Goal: Transaction & Acquisition: Book appointment/travel/reservation

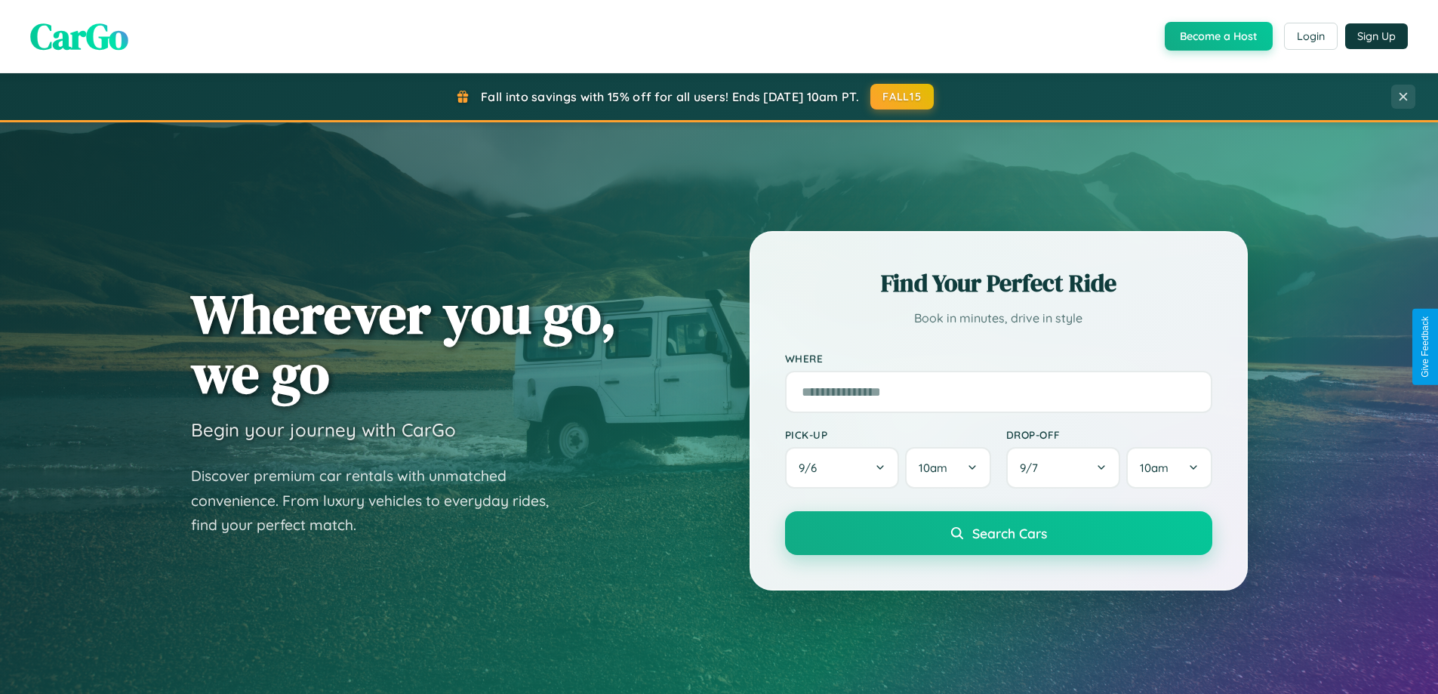
scroll to position [651, 0]
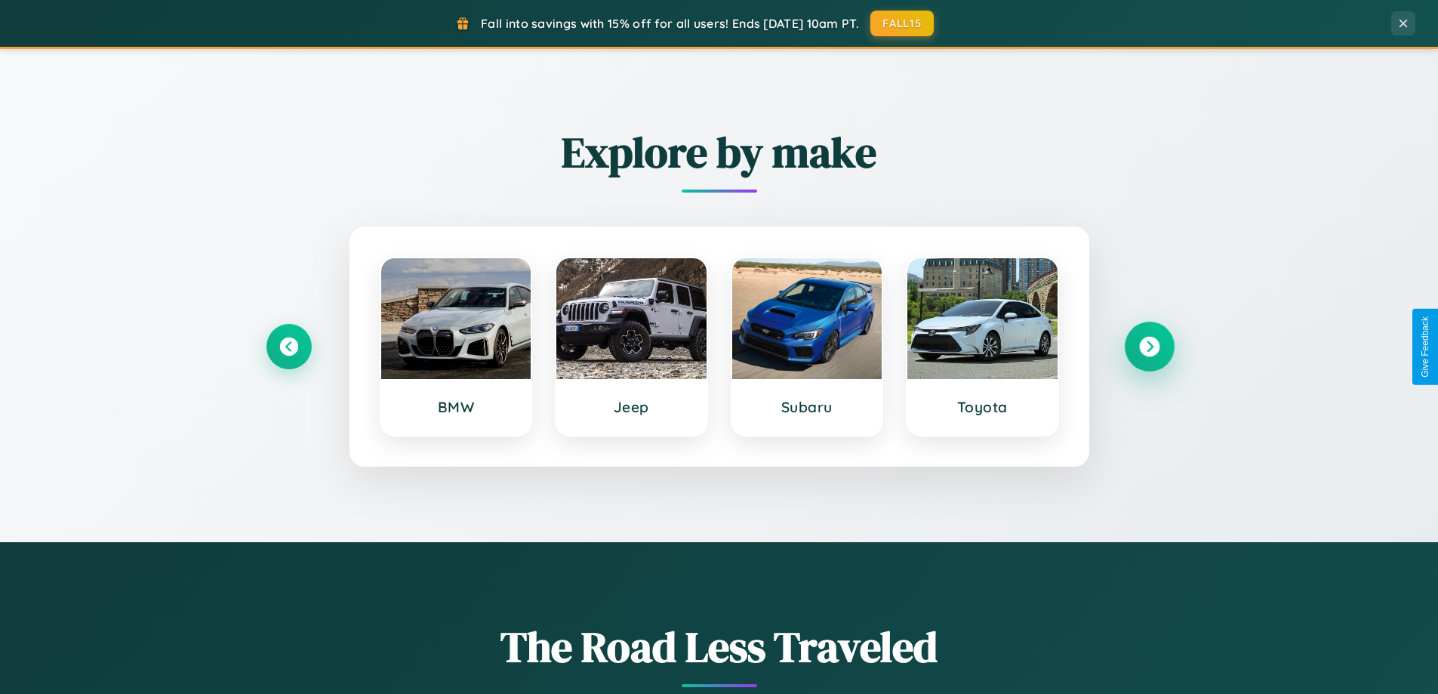
click at [1149, 346] on icon at bounding box center [1149, 347] width 20 height 20
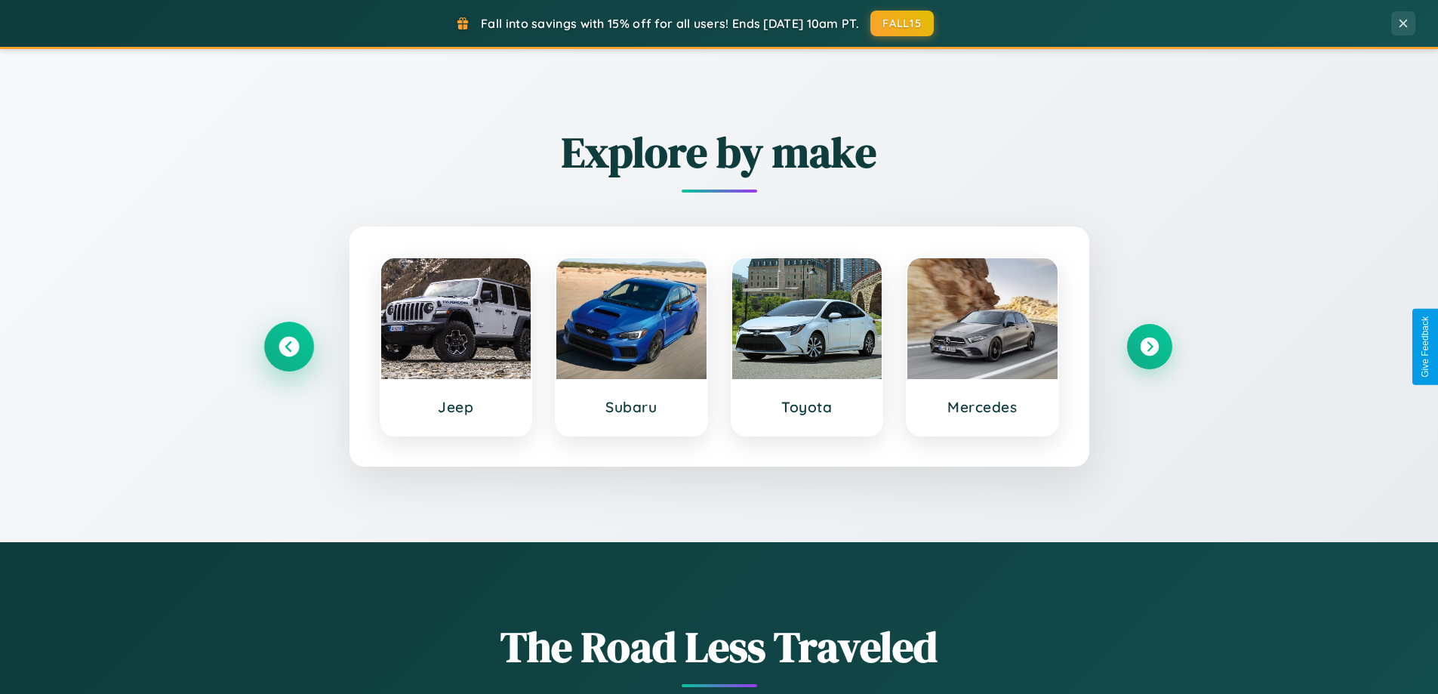
click at [288, 346] on icon at bounding box center [288, 347] width 20 height 20
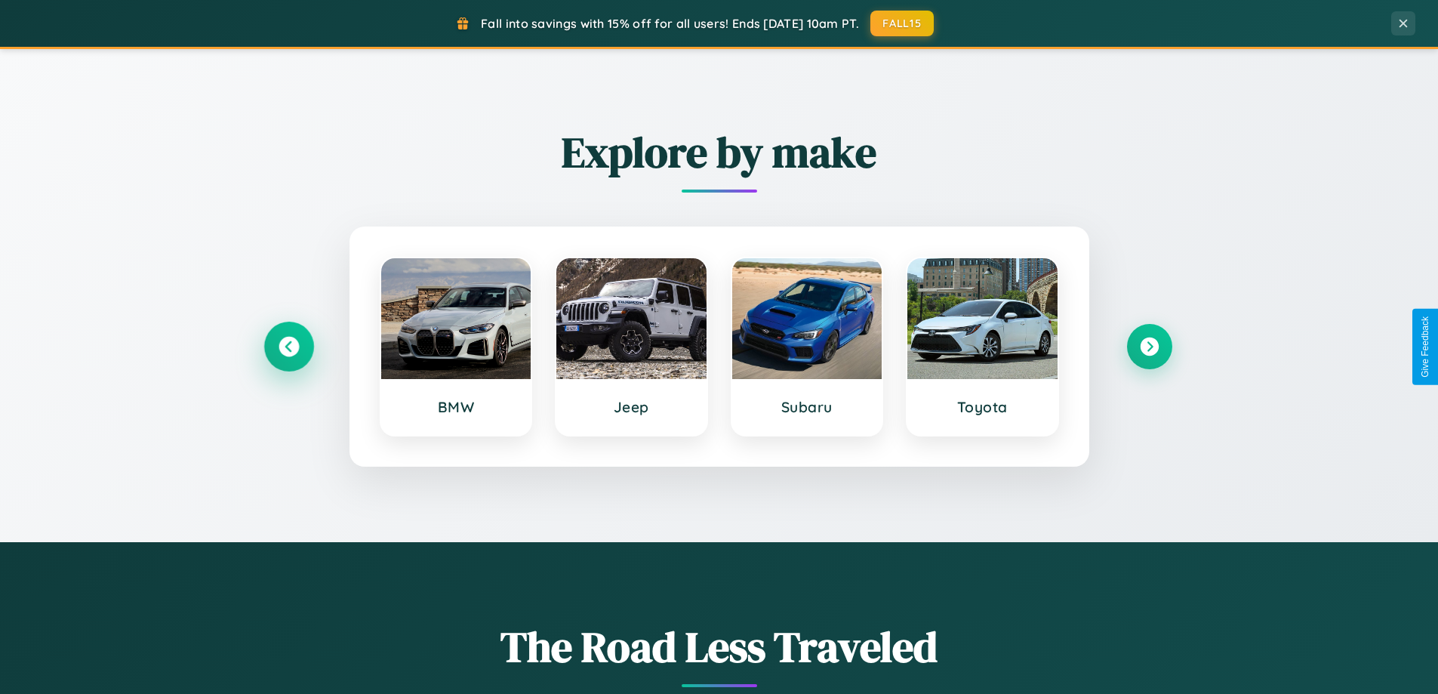
click at [288, 346] on icon at bounding box center [288, 347] width 20 height 20
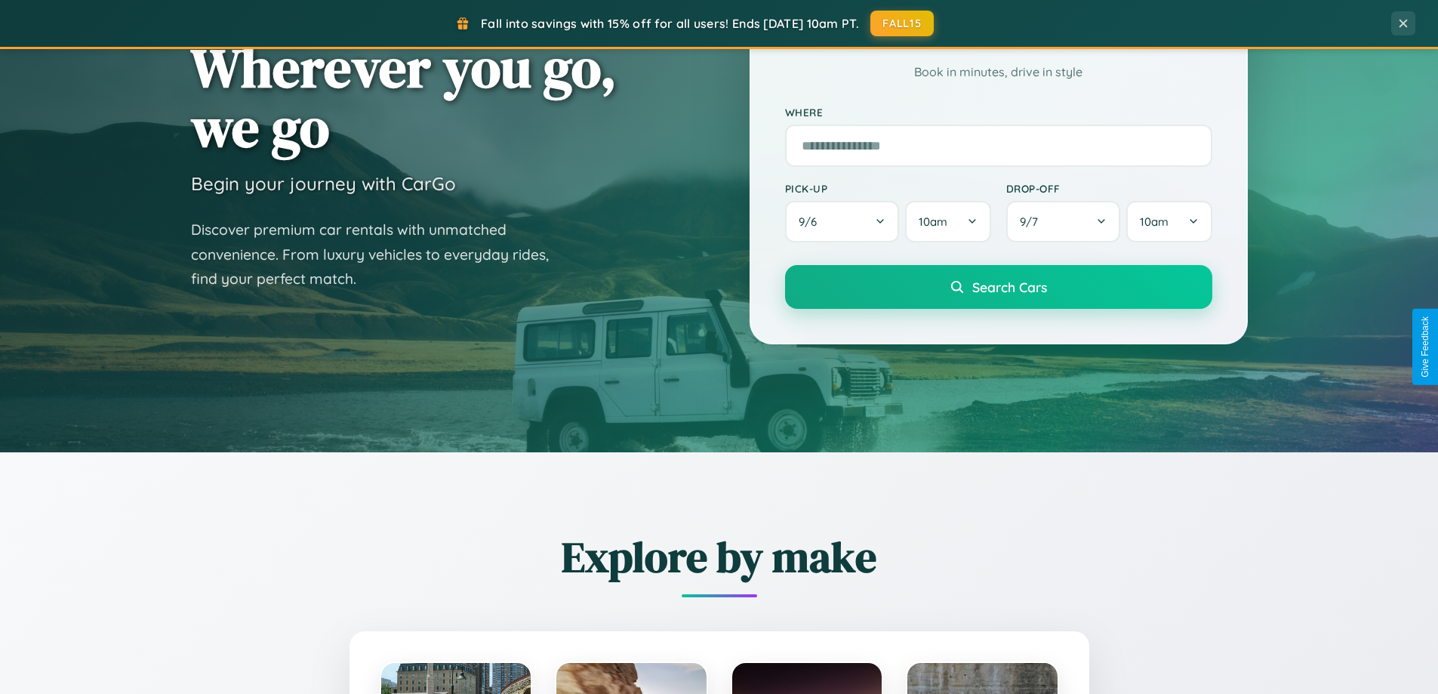
scroll to position [45, 0]
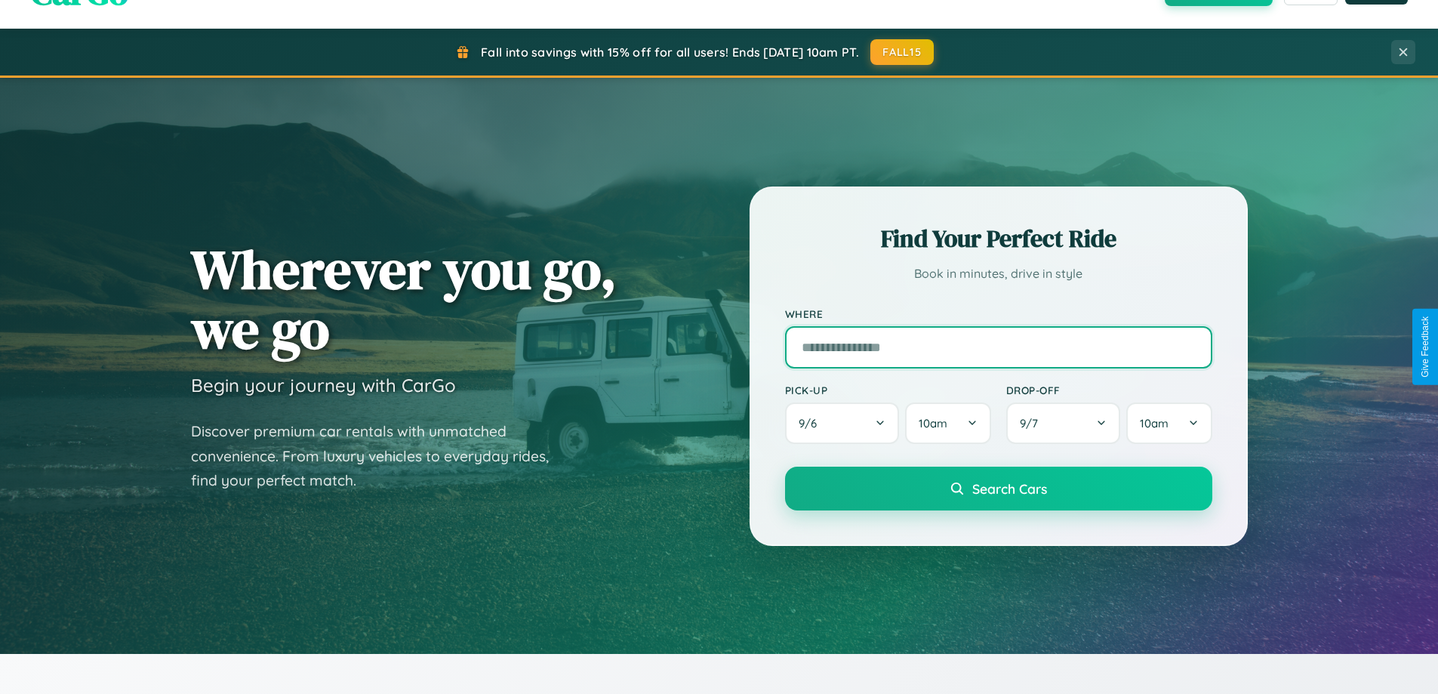
click at [998, 346] on input "text" at bounding box center [998, 347] width 427 height 42
type input "******"
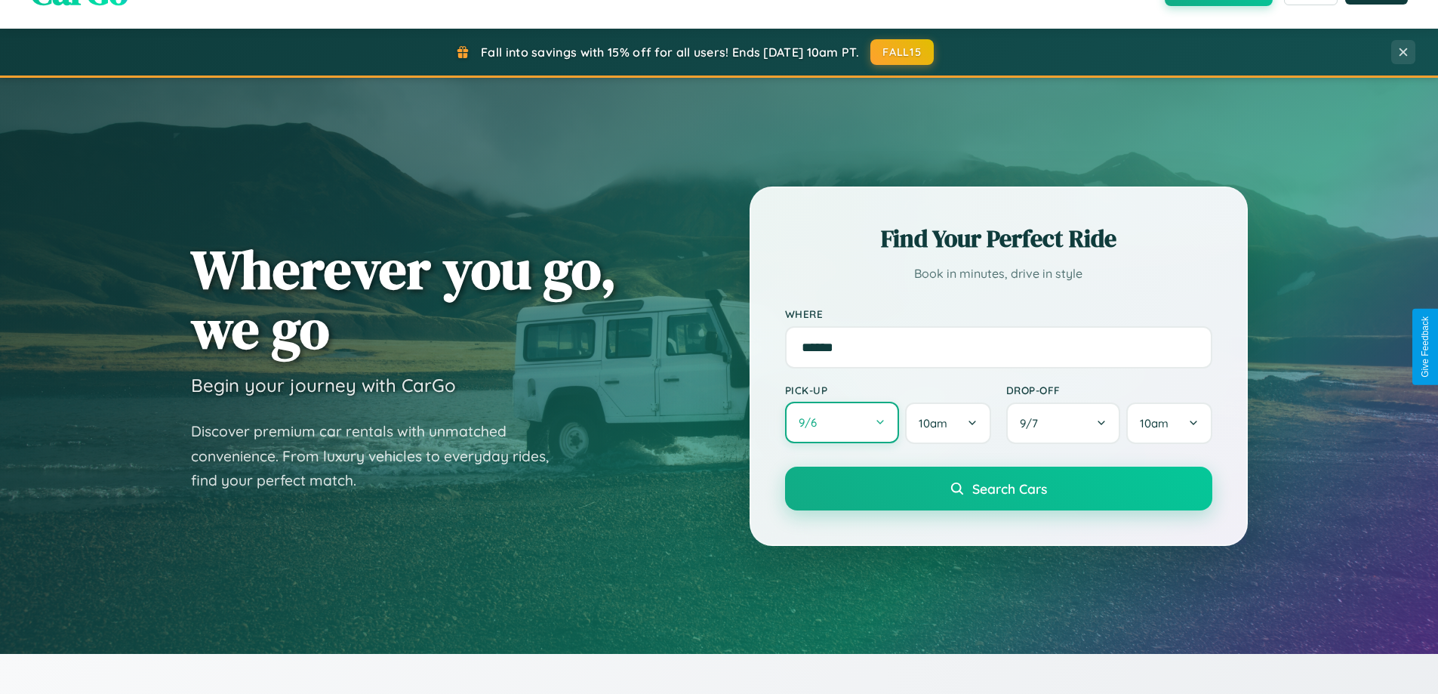
click at [842, 423] on button "9 / 6" at bounding box center [842, 423] width 115 height 42
select select "*"
select select "****"
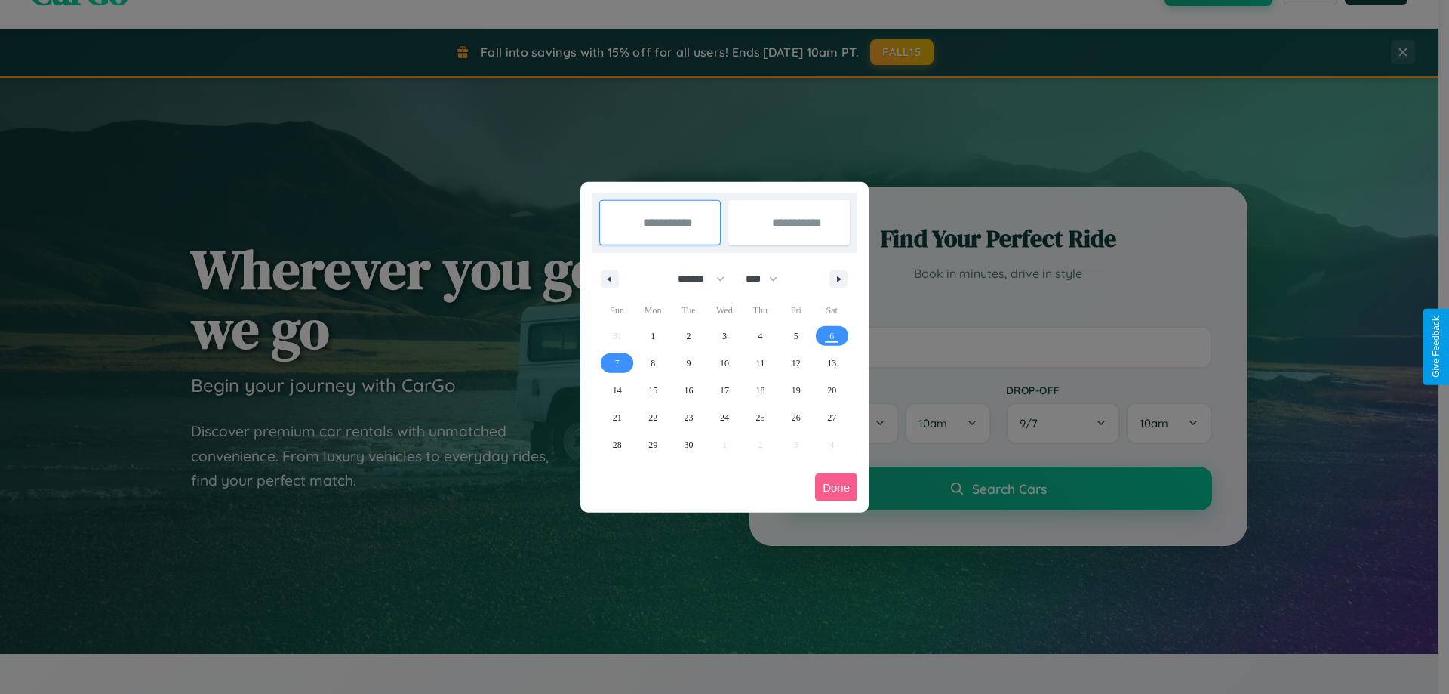
drag, startPoint x: 694, startPoint y: 278, endPoint x: 725, endPoint y: 303, distance: 38.7
click at [694, 278] on select "******* ******** ***** ***** *** **** **** ****** ********* ******* ******** **…" at bounding box center [698, 278] width 64 height 25
click at [795, 389] on span "19" at bounding box center [796, 390] width 9 height 27
type input "**********"
click at [653, 444] on span "29" at bounding box center [652, 444] width 9 height 27
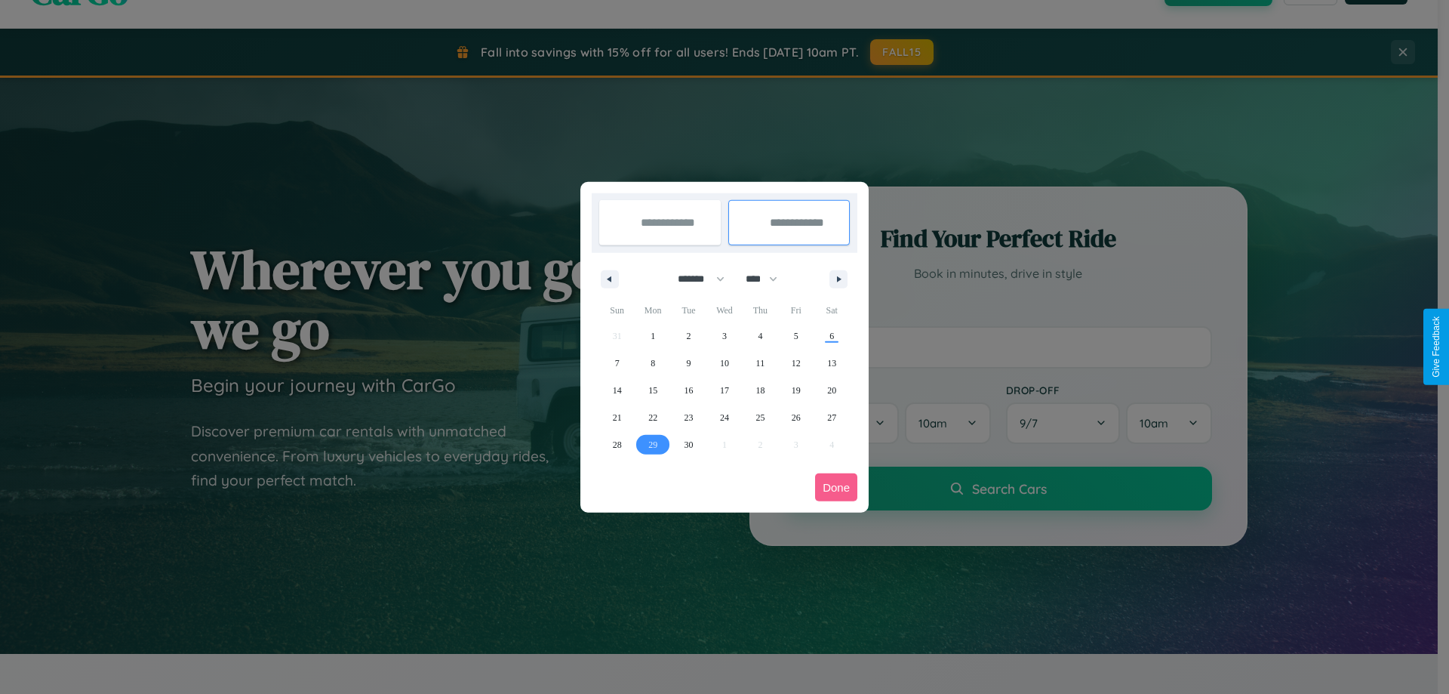
type input "**********"
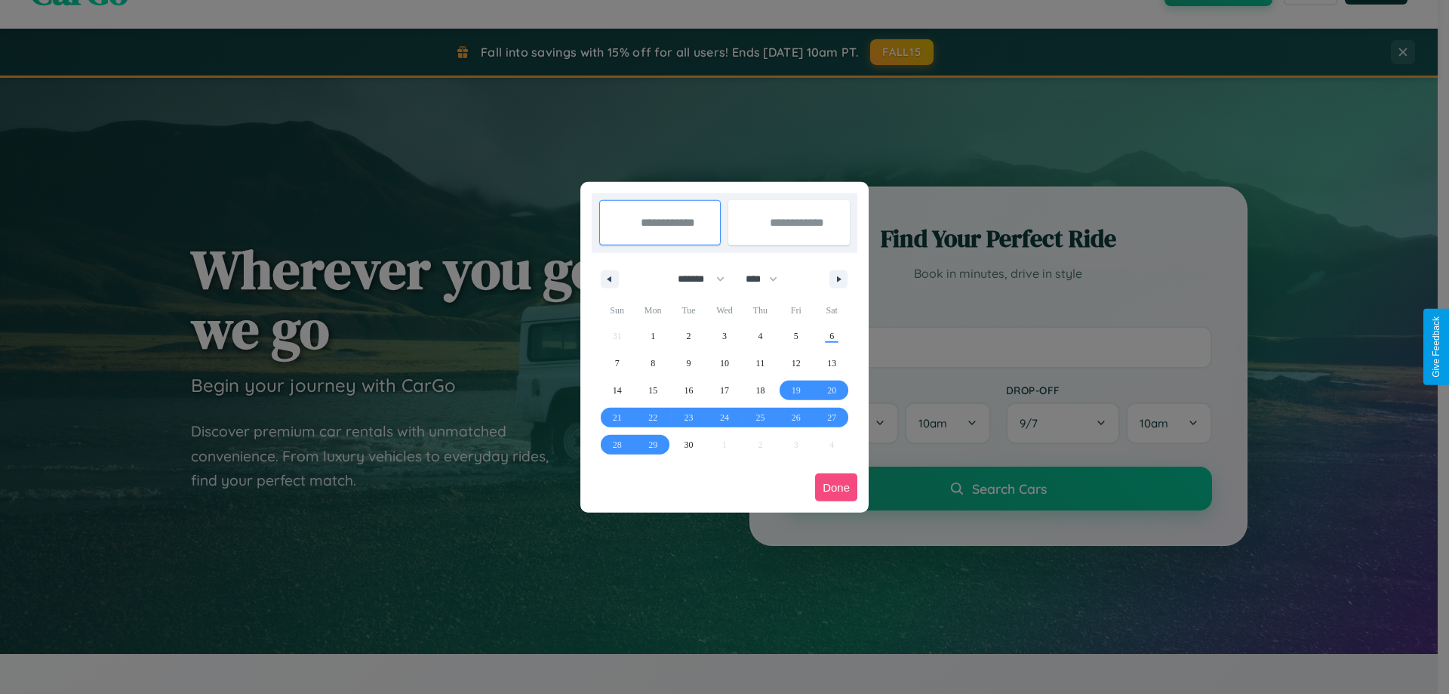
click at [836, 487] on button "Done" at bounding box center [836, 487] width 42 height 28
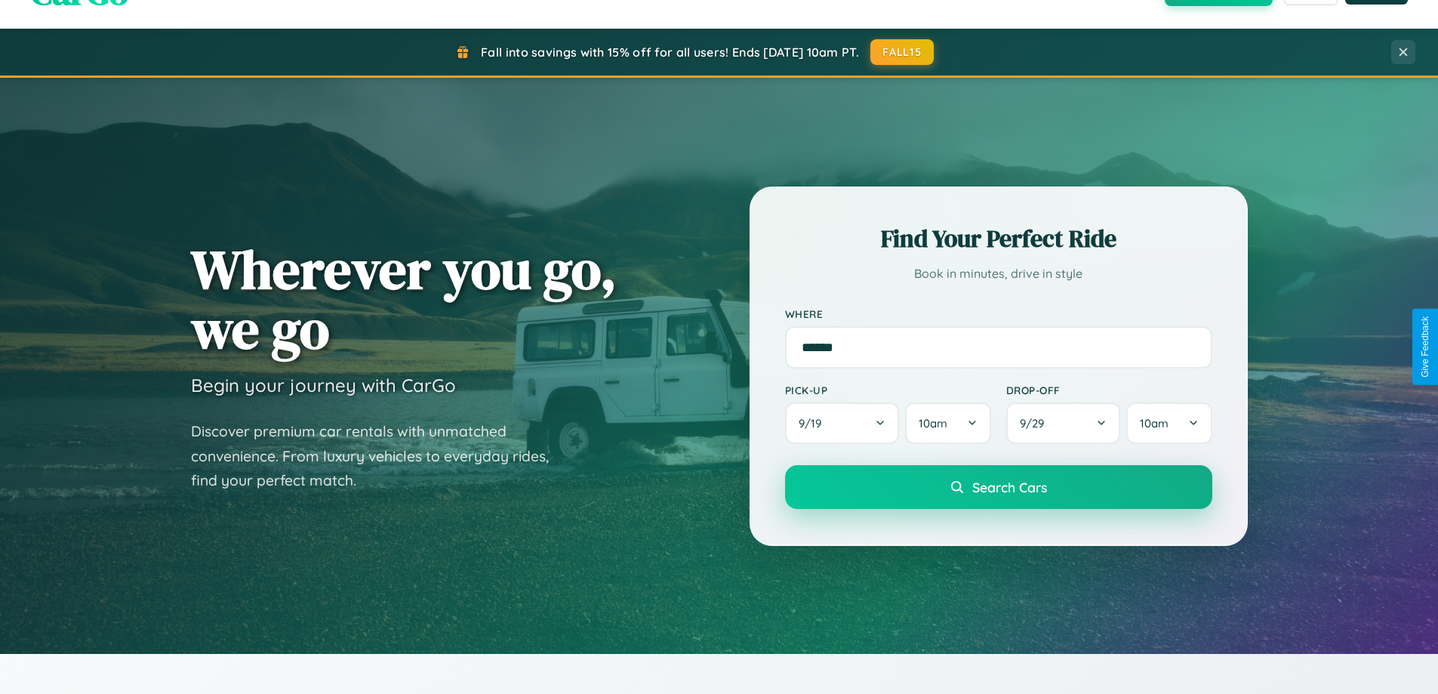
click at [998, 487] on span "Search Cars" at bounding box center [1009, 487] width 75 height 17
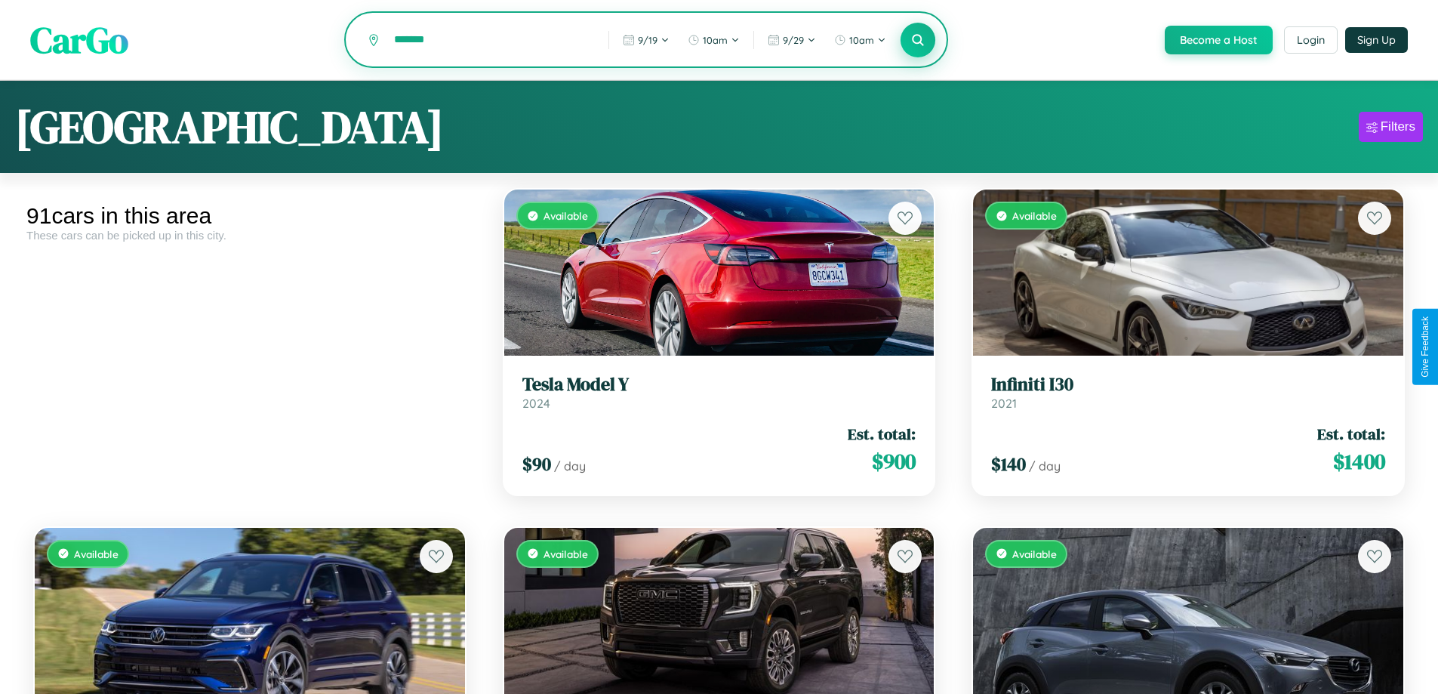
type input "*******"
click at [917, 41] on icon at bounding box center [918, 39] width 14 height 14
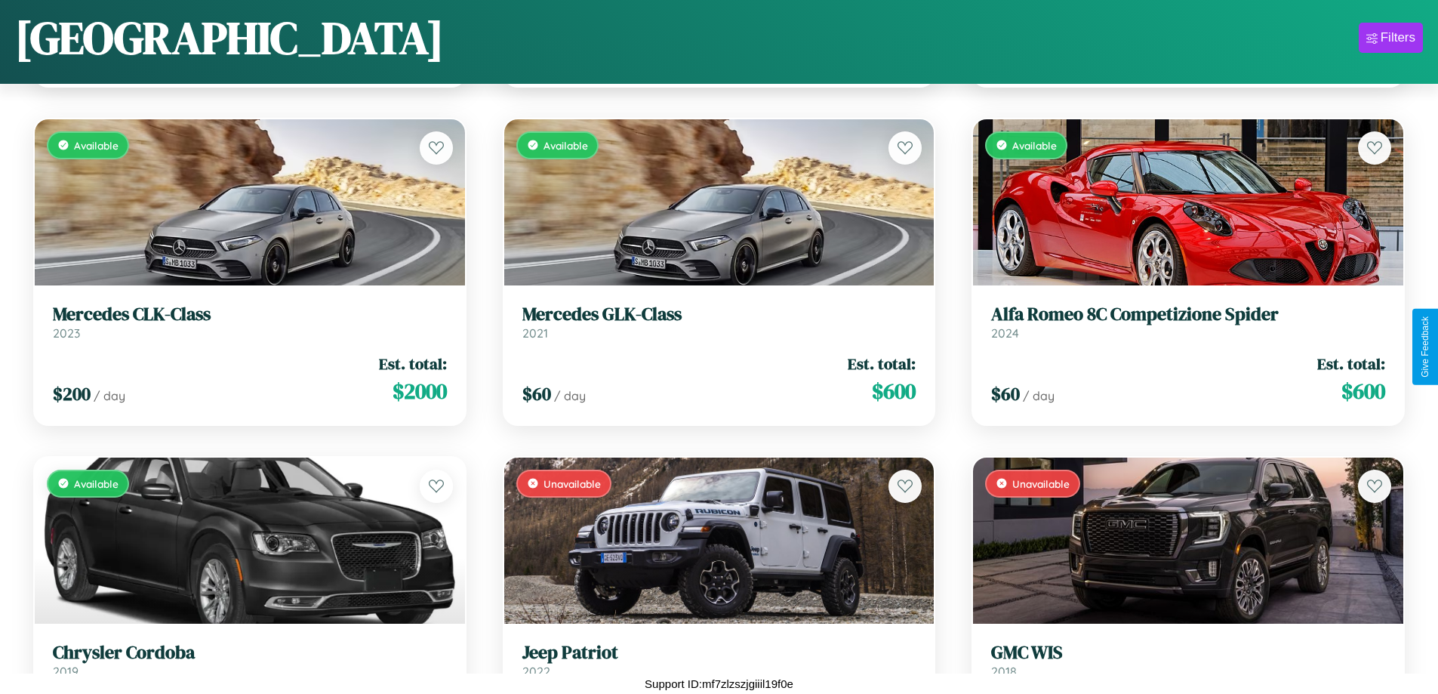
scroll to position [7648, 0]
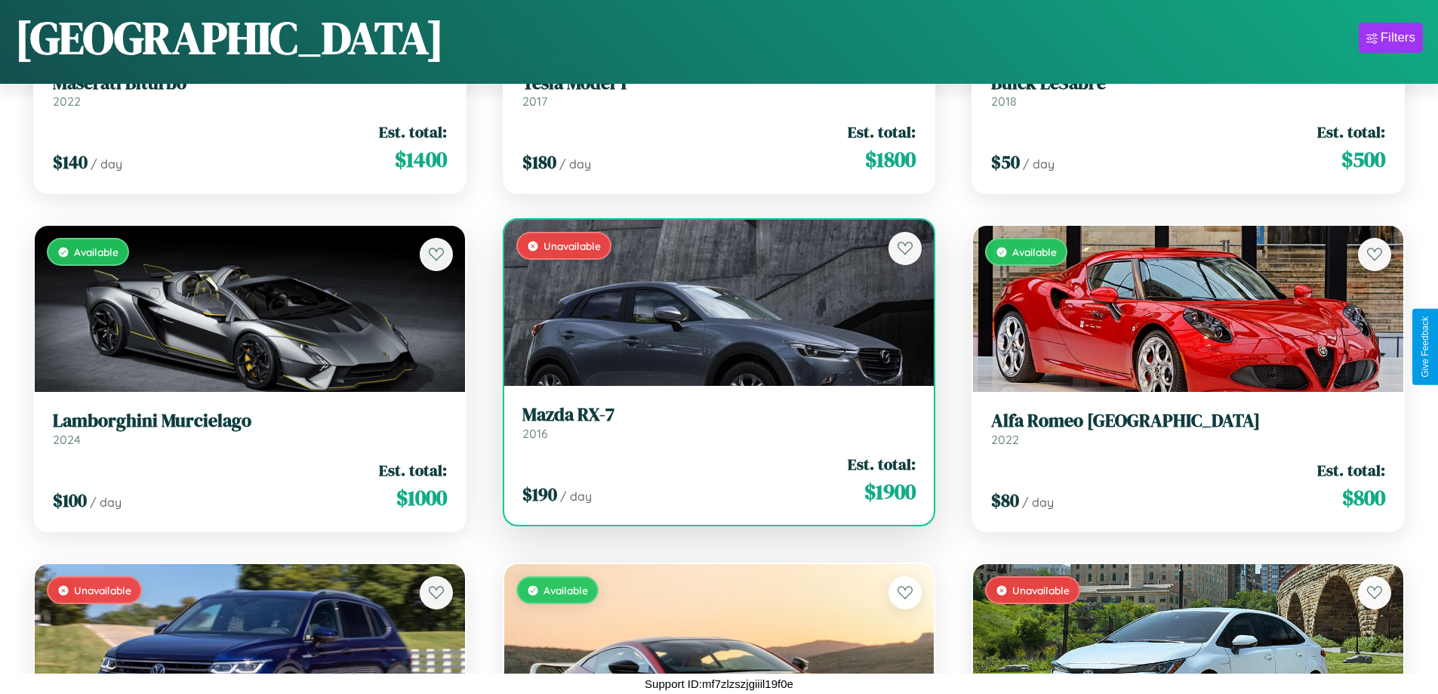
click at [712, 422] on h3 "Mazda RX-7" at bounding box center [719, 415] width 394 height 22
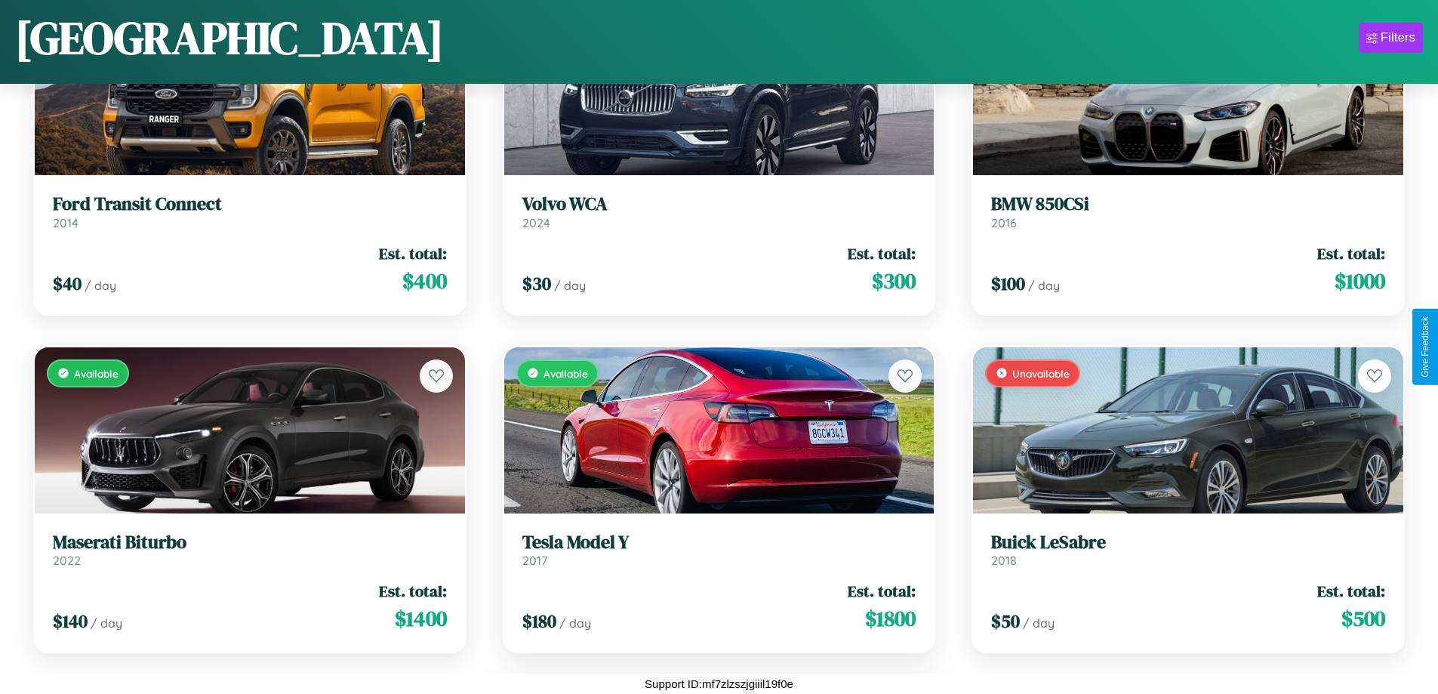
scroll to position [4944, 0]
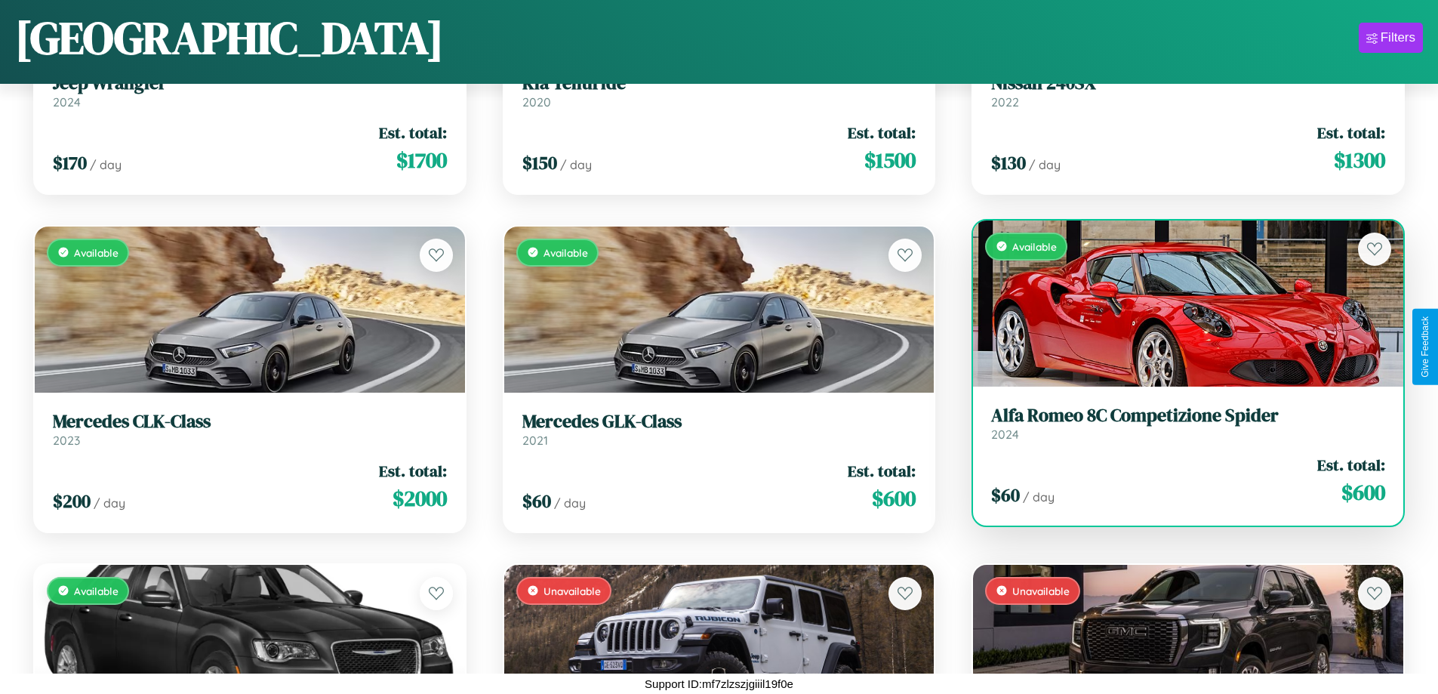
click at [1178, 429] on link "Alfa Romeo 8C Competizione Spider 2024" at bounding box center [1188, 423] width 394 height 37
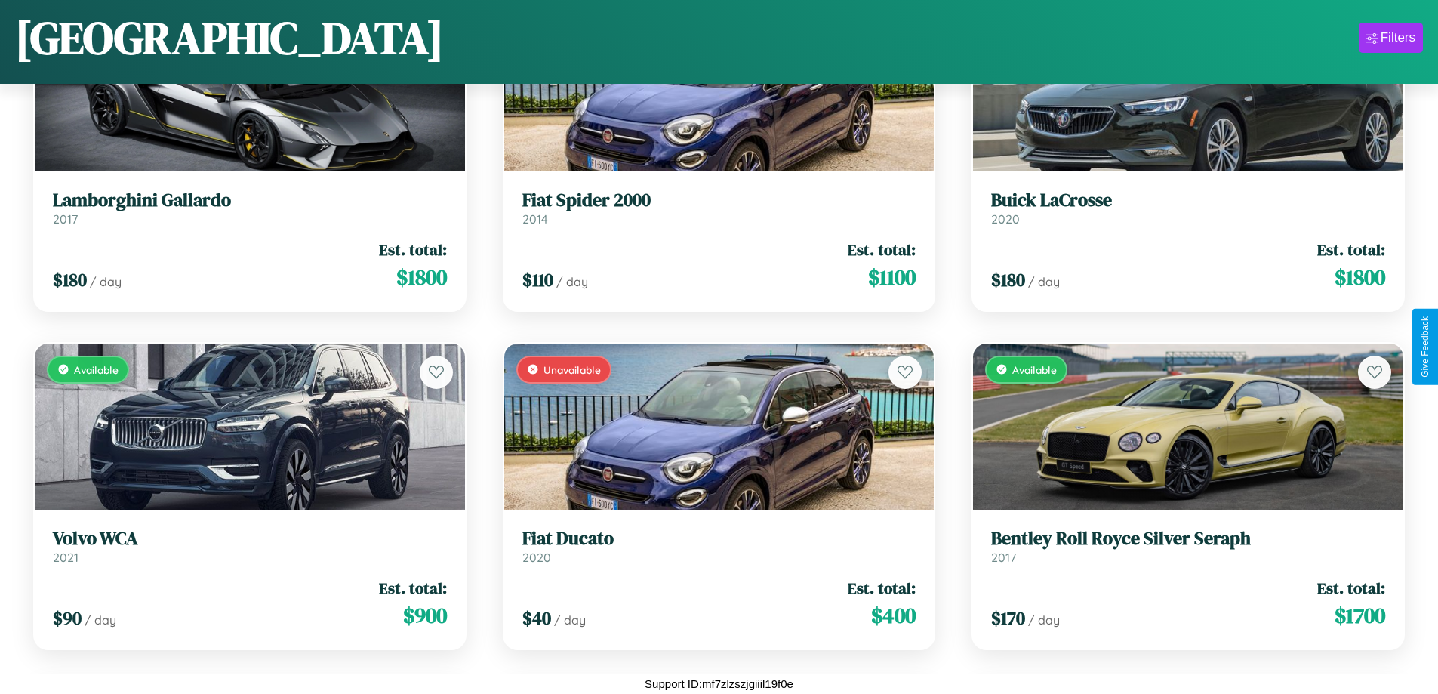
scroll to position [7648, 0]
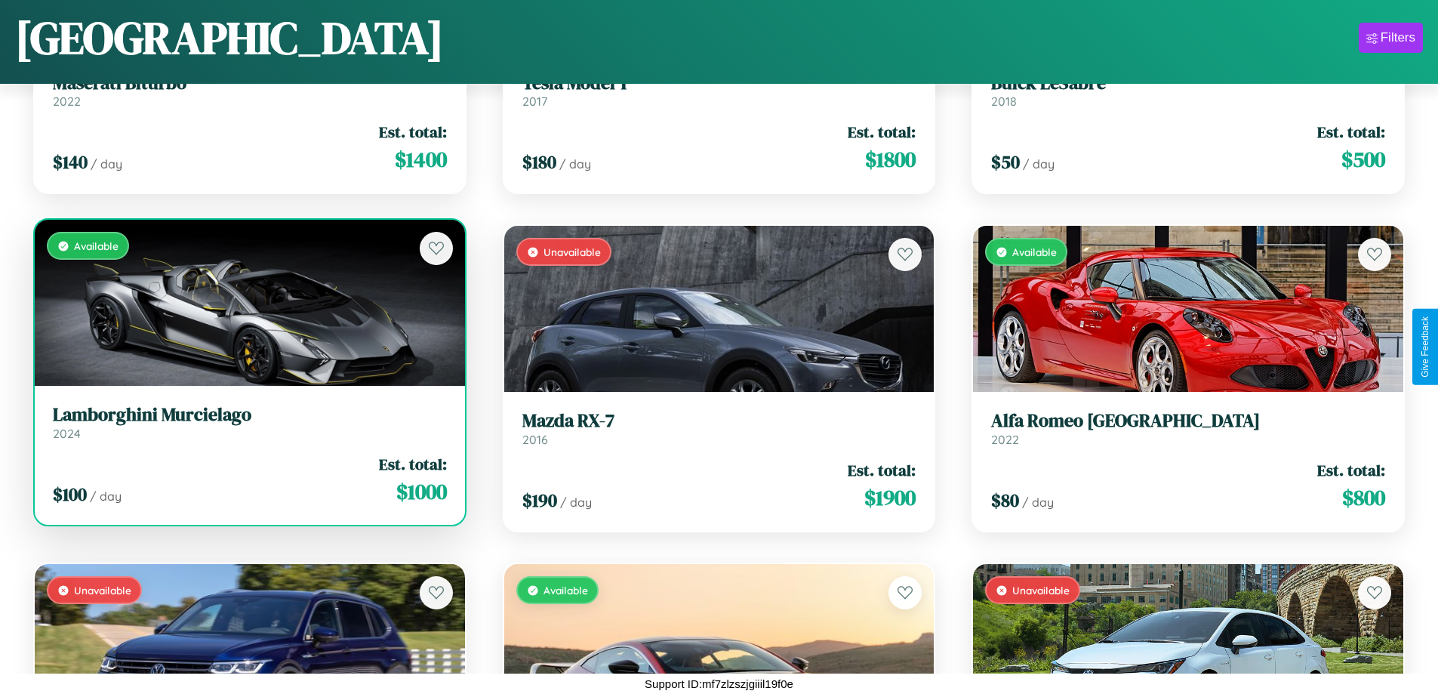
click at [248, 425] on h3 "Lamborghini Murcielago" at bounding box center [250, 415] width 394 height 22
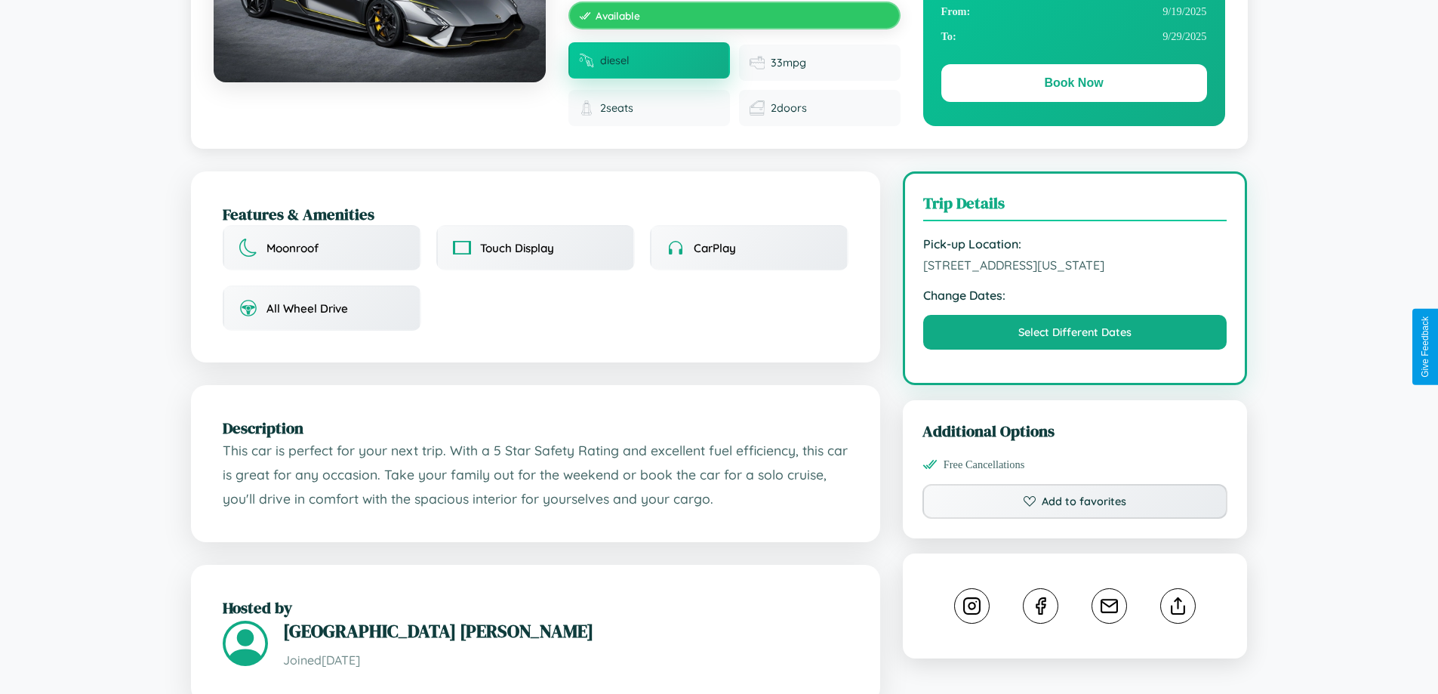
scroll to position [419, 0]
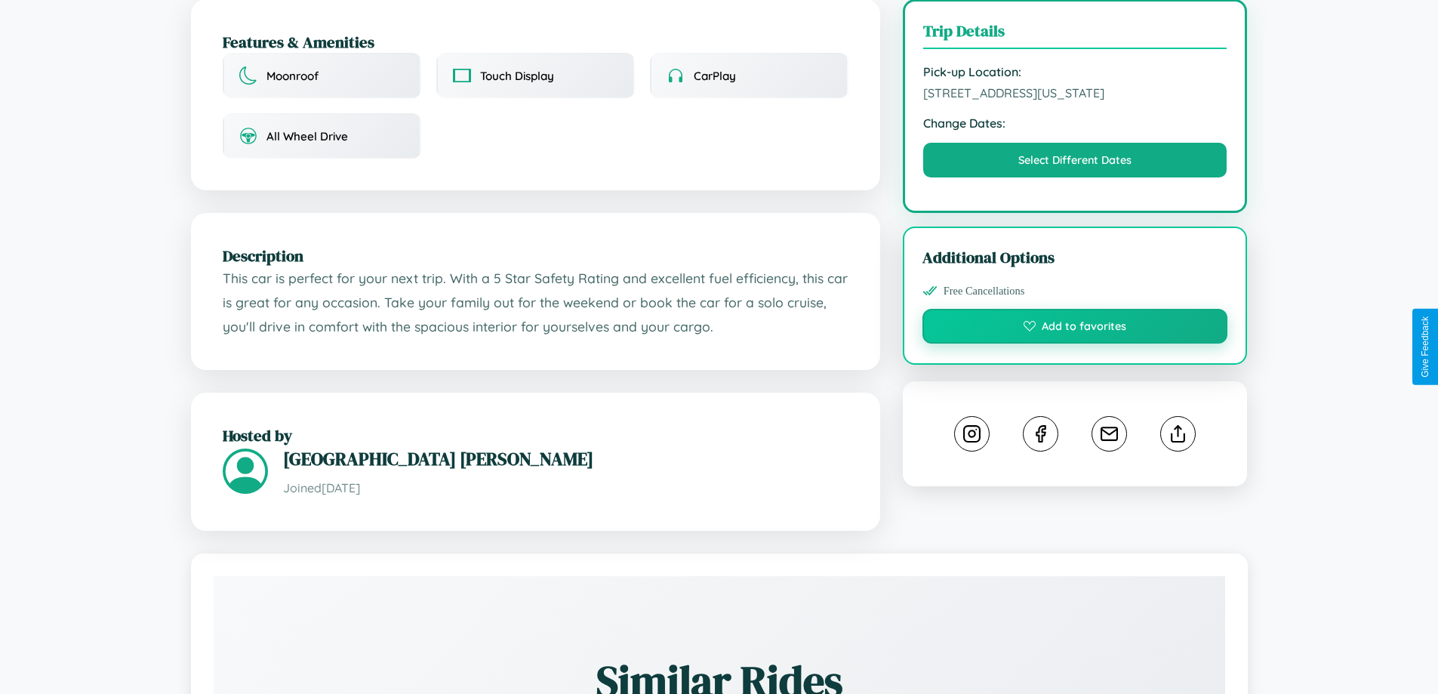
click at [1075, 343] on button "Add to favorites" at bounding box center [1075, 326] width 306 height 35
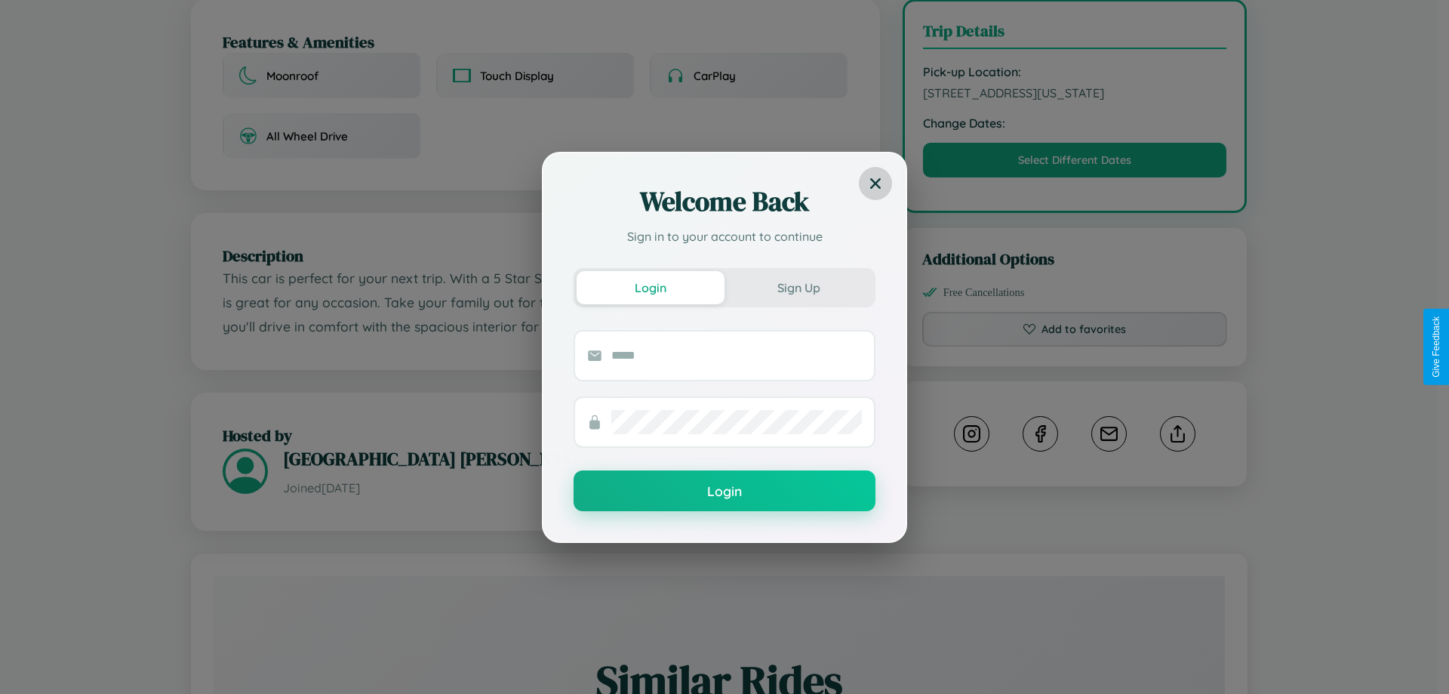
click at [875, 183] on icon at bounding box center [875, 182] width 11 height 11
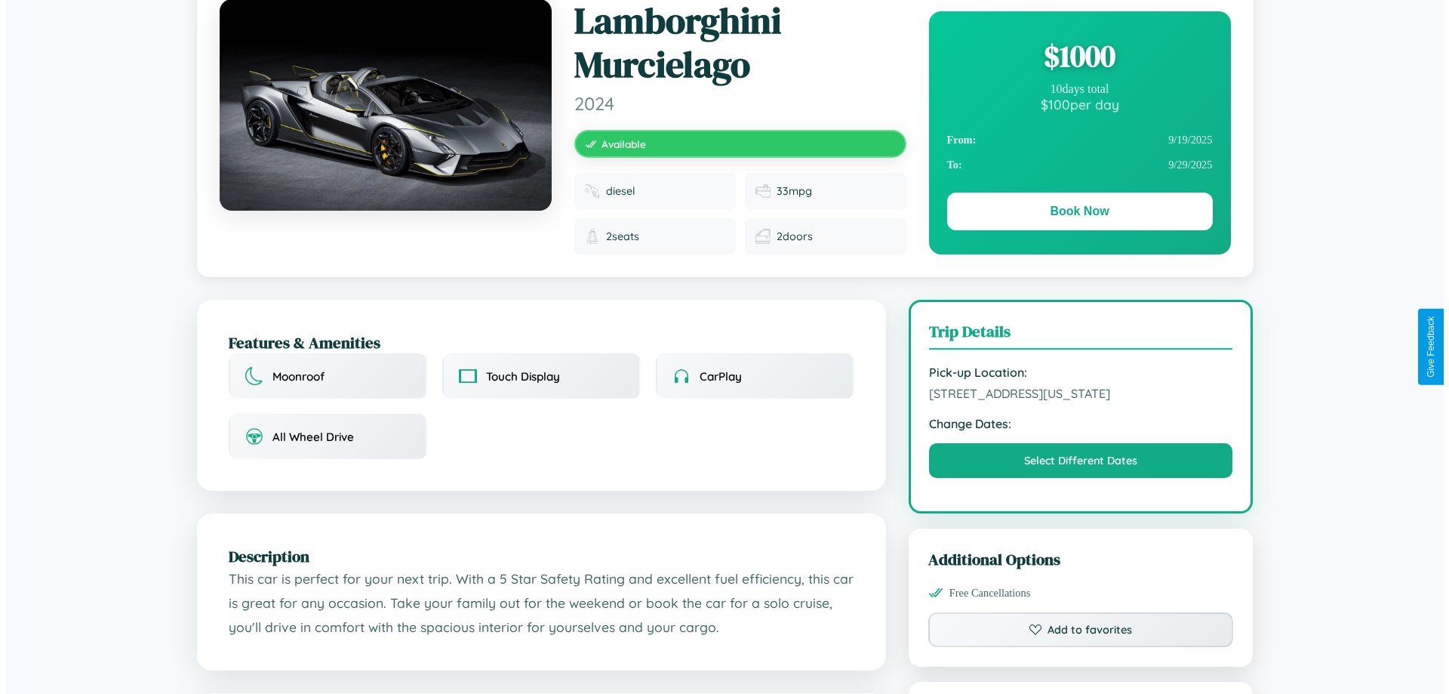
scroll to position [0, 0]
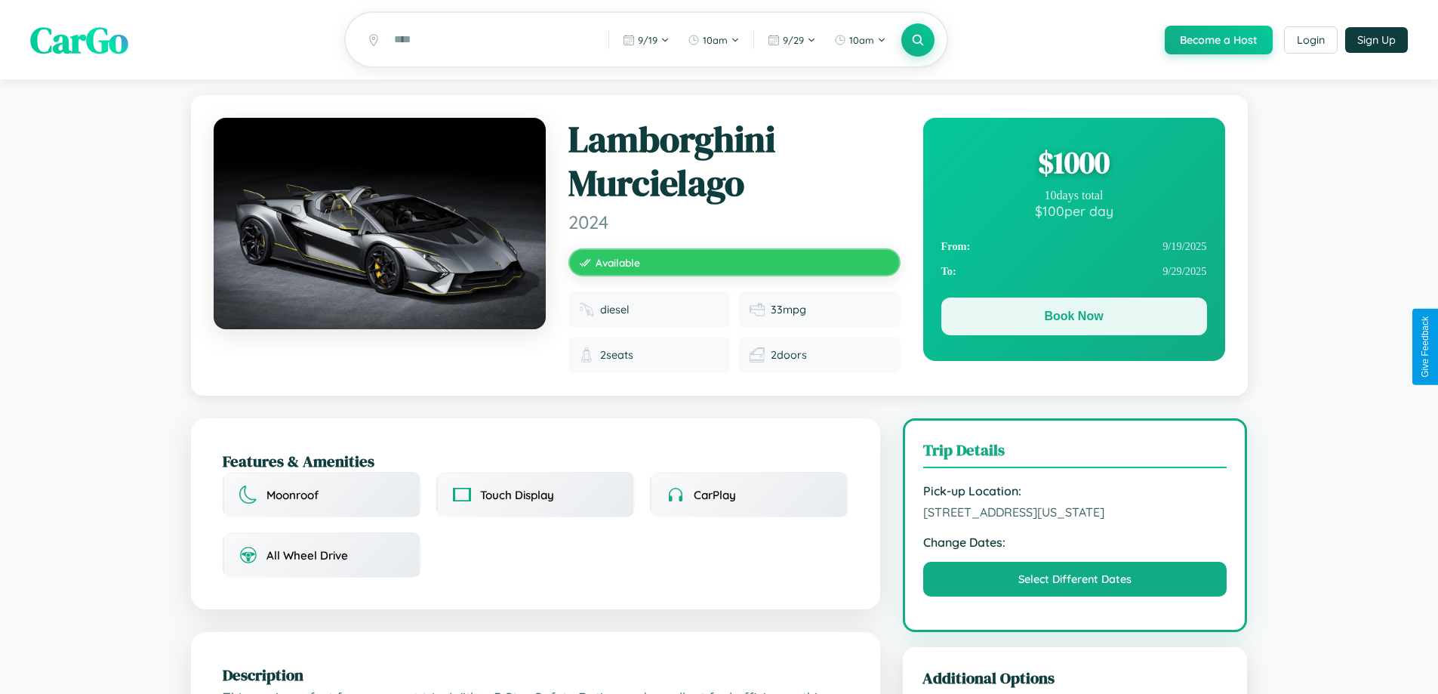
click at [1073, 318] on button "Book Now" at bounding box center [1074, 316] width 266 height 38
